Goal: Task Accomplishment & Management: Complete application form

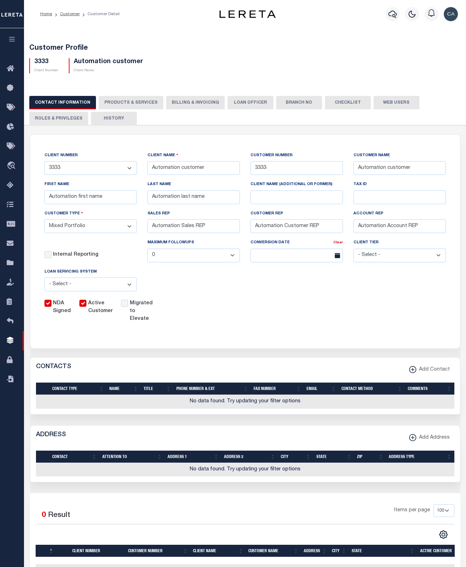
select select "Mixed Portfolio"
click at [195, 48] on h5 "Customer Profile" at bounding box center [245, 48] width 432 height 8
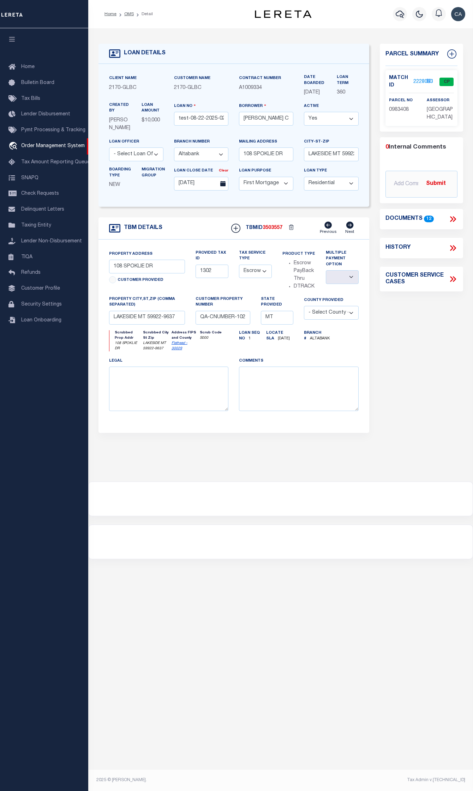
select select "5655"
select select "10"
select select "Escrow"
click at [206, 36] on div "LOAN DETAILS Client Name 2170 - GLBC Customer Name 2170" at bounding box center [280, 247] width 375 height 425
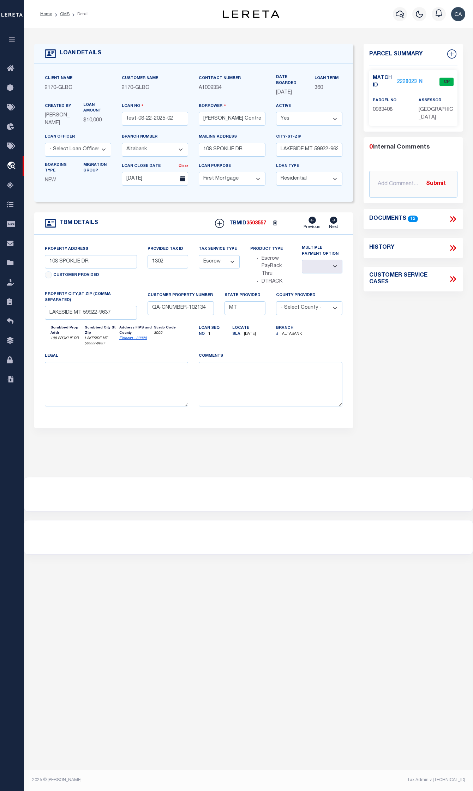
click at [260, 426] on div "TBM DETAILS" at bounding box center [193, 333] width 319 height 243
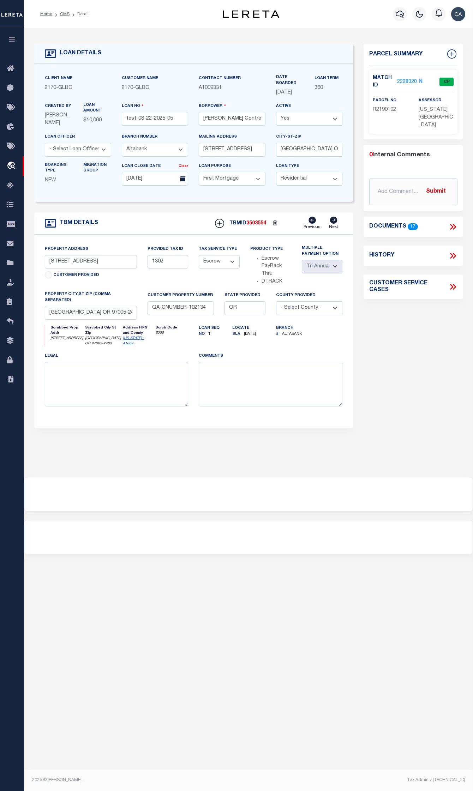
select select "5655"
select select "10"
select select "Escrow"
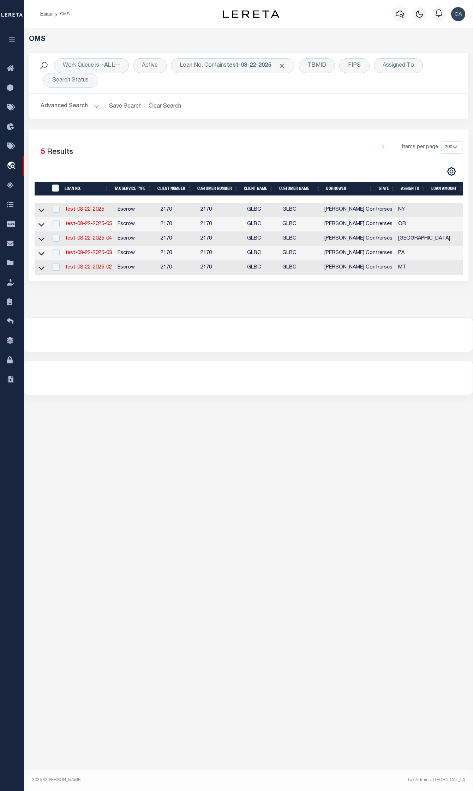
select select "200"
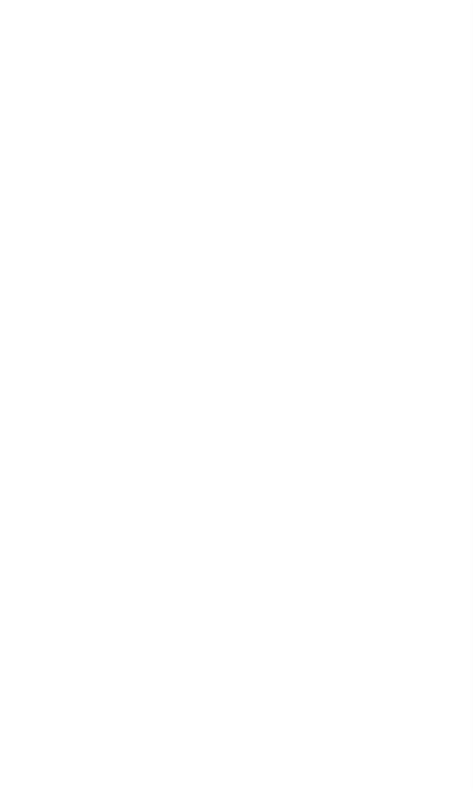
select select "10"
select select "Escrow"
type input "15 [PERSON_NAME] PT"
type input "1302"
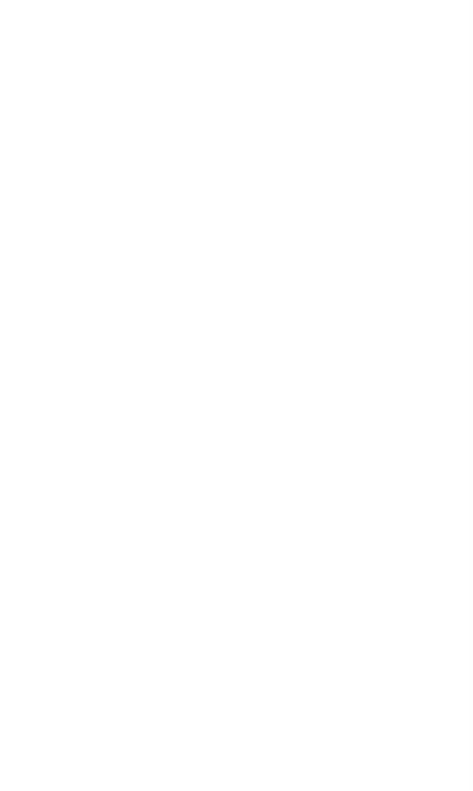
type input "[GEOGRAPHIC_DATA] [GEOGRAPHIC_DATA] 14534-4210"
type input "QA-CNUMBER-102134"
type input "NY"
select select
select select "4"
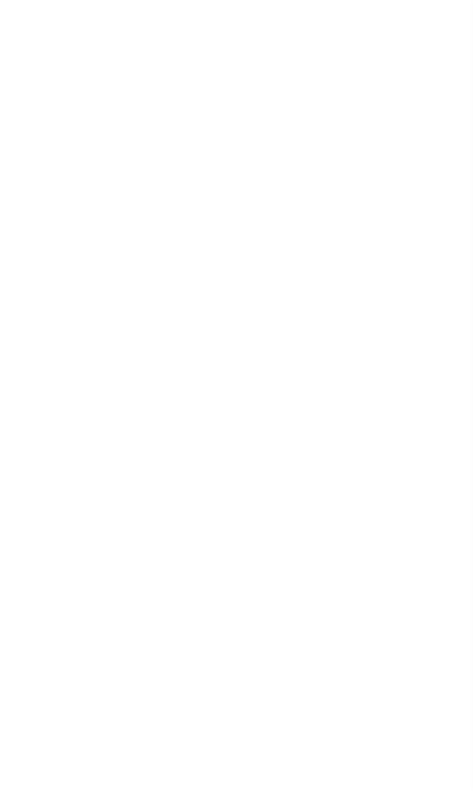
select select "5655"
select select "10"
select select "Escrow"
select select "5655"
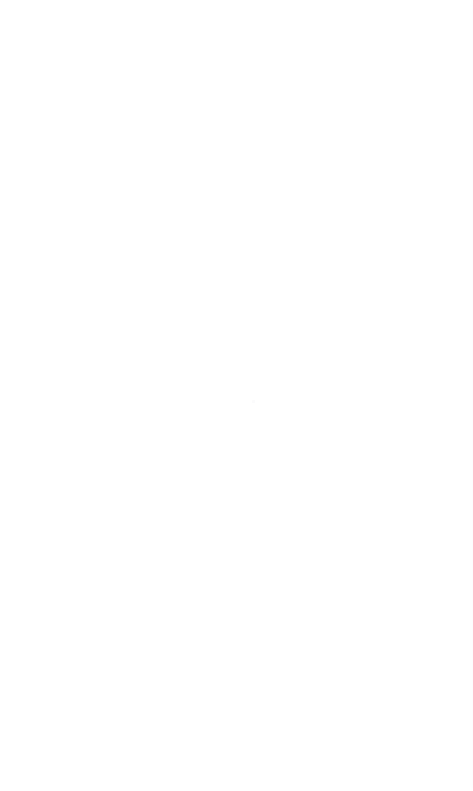
select select "10"
select select "Escrow"
type input "209 [PERSON_NAME] LN"
type input "1302"
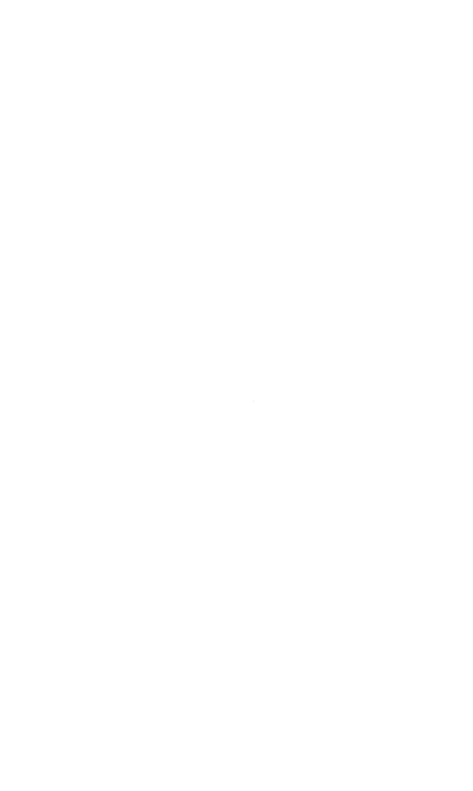
select select
type input "[PERSON_NAME] [GEOGRAPHIC_DATA] 75757-9714"
type input "QA-CNUMBER-102134"
type input "[GEOGRAPHIC_DATA]"
select select
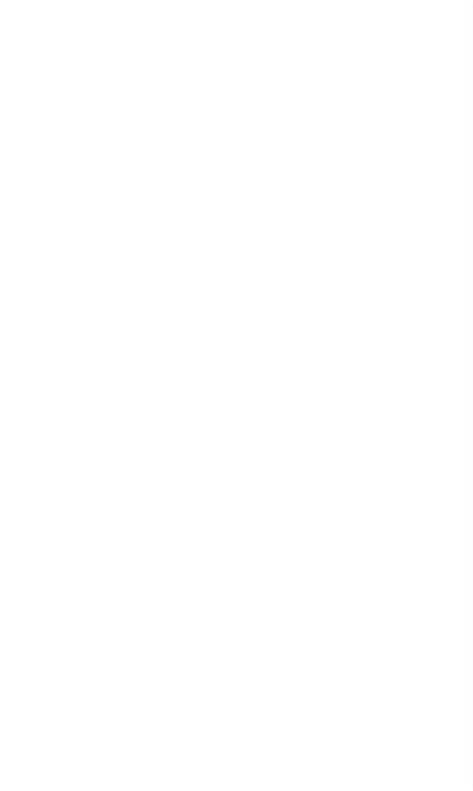
select select "5655"
select select "10"
select select "Escrow"
select select "5655"
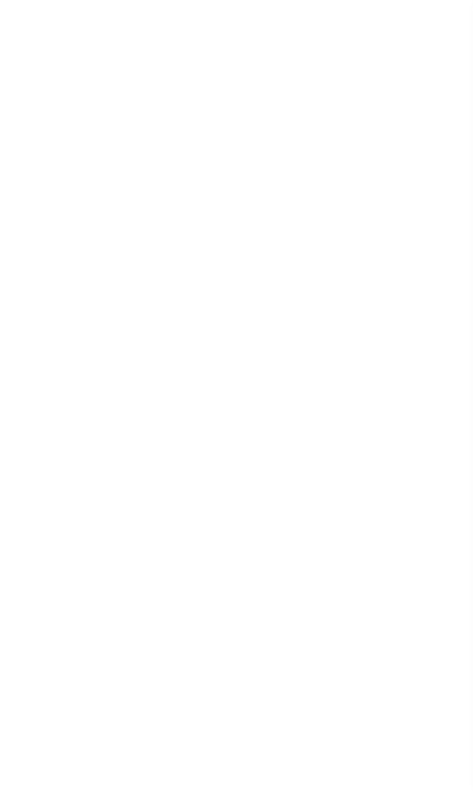
select select "10"
select select "Escrow"
